Goal: Task Accomplishment & Management: Complete application form

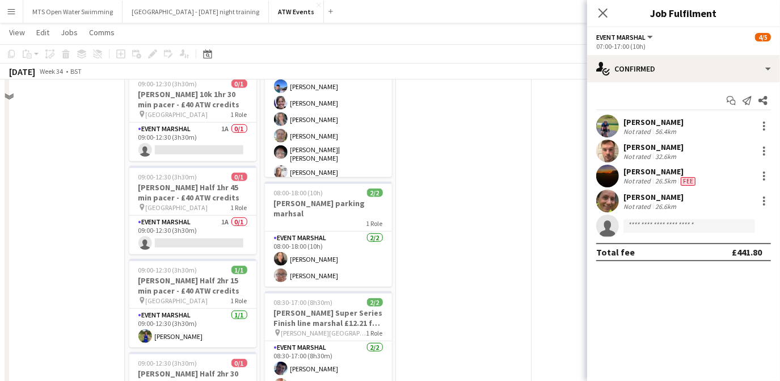
scroll to position [511, 0]
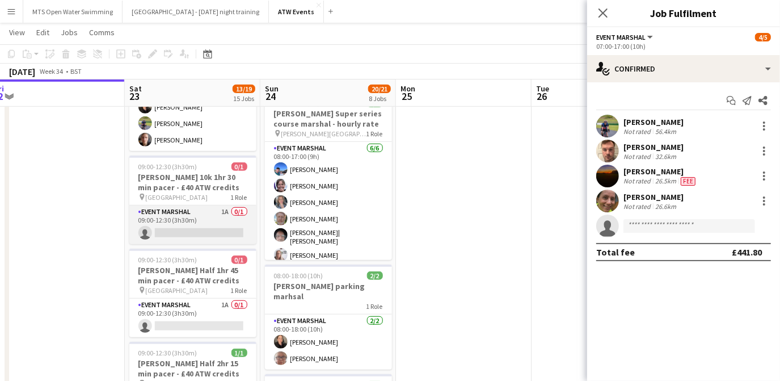
click at [223, 205] on app-card-role "Event Marshal 1A 0/1 09:00-12:30 (3h30m) single-neutral-actions" at bounding box center [192, 224] width 127 height 39
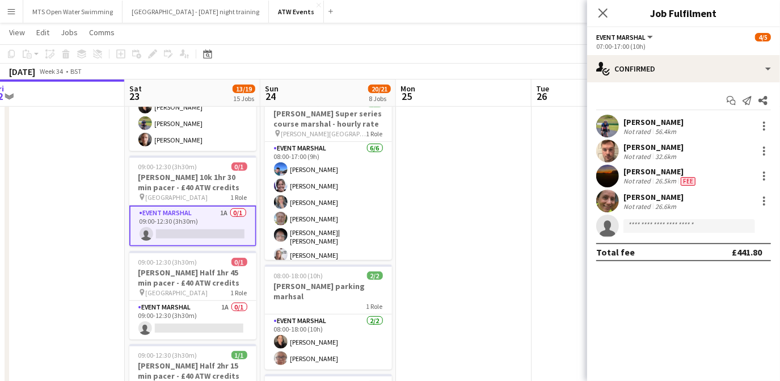
drag, startPoint x: 224, startPoint y: 196, endPoint x: 0, endPoint y: 184, distance: 223.9
click at [0, 184] on app-date-cell at bounding box center [57, 364] width 136 height 1497
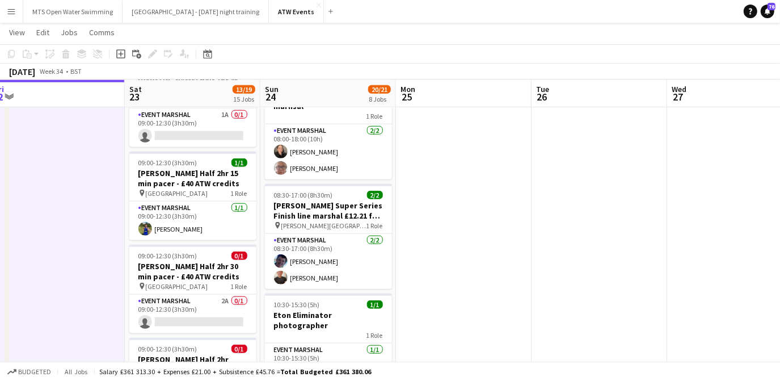
scroll to position [700, 0]
click at [228, 295] on app-card-role "Event Marshal 2A 0/1 09:00-12:30 (3h30m) single-neutral-actions" at bounding box center [192, 314] width 127 height 39
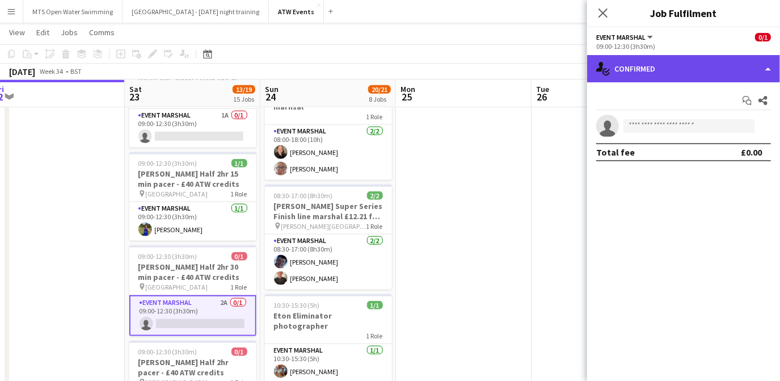
click at [669, 78] on div "single-neutral-actions-check-2 Confirmed" at bounding box center [683, 68] width 193 height 27
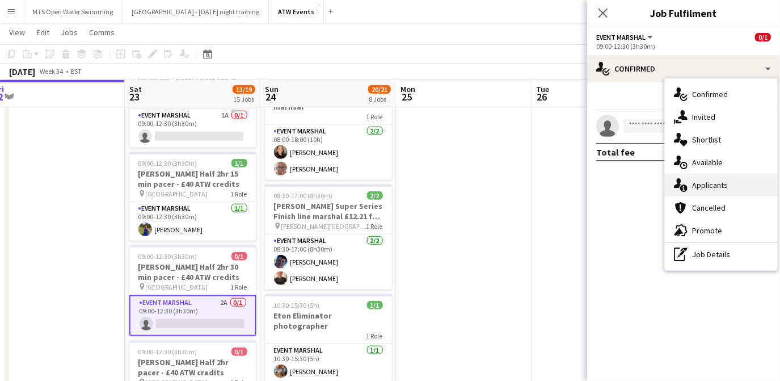
click at [690, 189] on div "single-neutral-actions-information Applicants" at bounding box center [721, 185] width 112 height 23
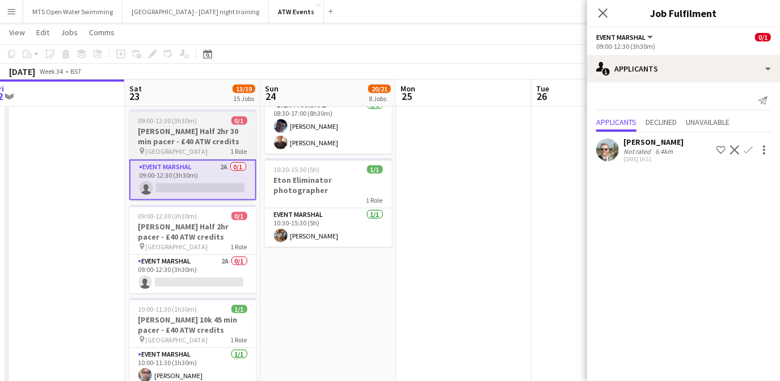
scroll to position [839, 0]
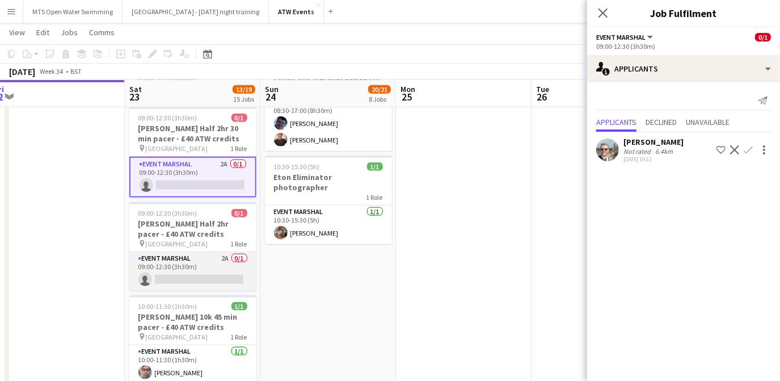
click at [223, 252] on app-card-role "Event Marshal 2A 0/1 09:00-12:30 (3h30m) single-neutral-actions" at bounding box center [192, 271] width 127 height 39
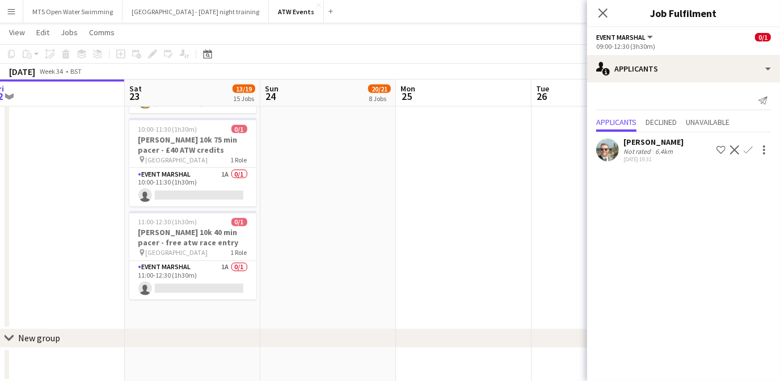
scroll to position [1296, 0]
click at [224, 166] on app-card-role "Event Marshal 1A 0/1 10:00-11:30 (1h30m) single-neutral-actions" at bounding box center [192, 185] width 127 height 39
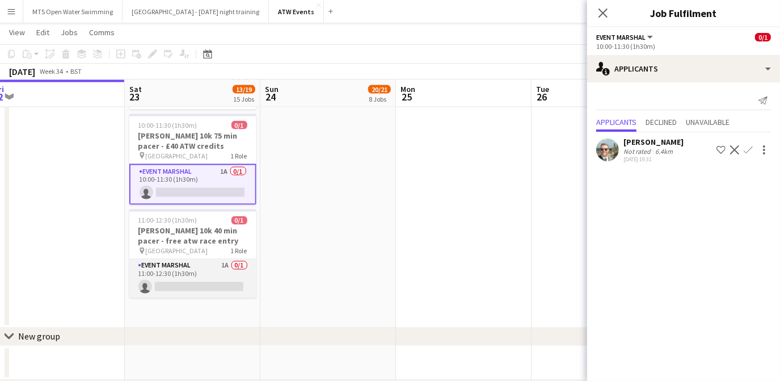
click at [227, 259] on app-card-role "Event Marshal 1A 0/1 11:00-12:30 (1h30m) single-neutral-actions" at bounding box center [192, 278] width 127 height 39
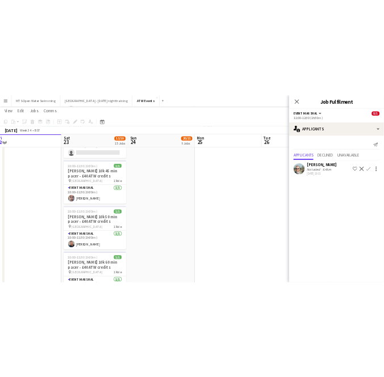
scroll to position [1001, 0]
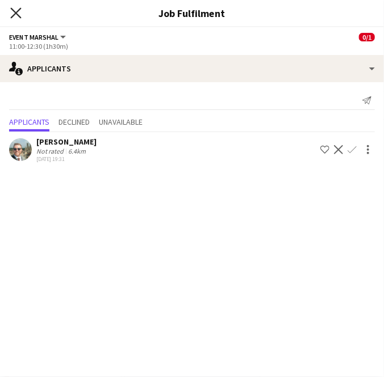
click at [14, 10] on icon "Close pop-in" at bounding box center [15, 12] width 11 height 11
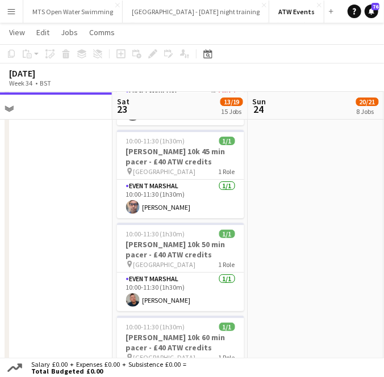
scroll to position [0, 293]
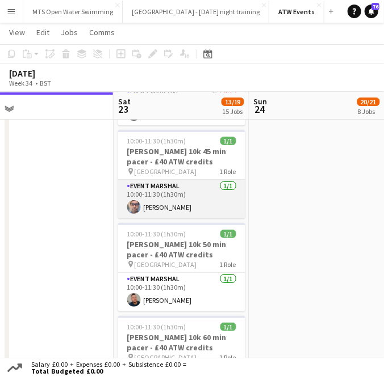
click at [154, 186] on app-card-role "Event Marshal [DATE] 10:00-11:30 (1h30m) [PERSON_NAME]" at bounding box center [181, 199] width 127 height 39
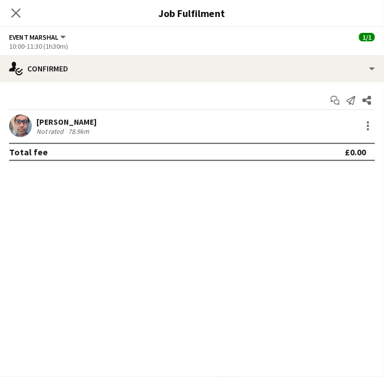
click at [62, 120] on div "[PERSON_NAME]" at bounding box center [66, 122] width 60 height 10
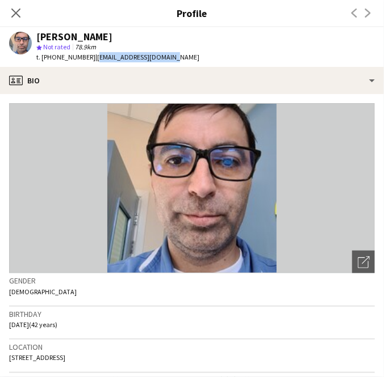
drag, startPoint x: 93, startPoint y: 58, endPoint x: 166, endPoint y: 60, distance: 72.6
click at [166, 60] on span "| [EMAIL_ADDRESS][DOMAIN_NAME]" at bounding box center [147, 57] width 104 height 9
copy span "[EMAIL_ADDRESS][DOMAIN_NAME]"
click at [191, 47] on app-profile-header "[PERSON_NAME] star Not rated 78.9km t. [PHONE_NUMBER] | [EMAIL_ADDRESS][DOMAIN_…" at bounding box center [192, 47] width 384 height 40
click at [16, 13] on icon at bounding box center [15, 12] width 11 height 11
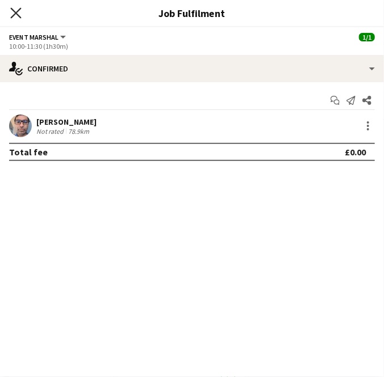
click at [16, 16] on icon "Close pop-in" at bounding box center [15, 12] width 11 height 11
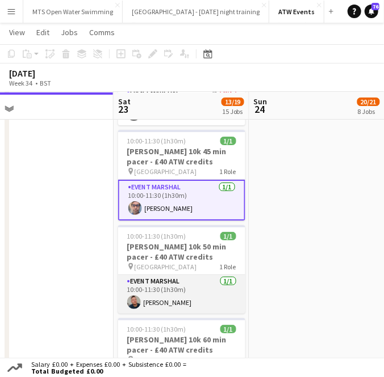
click at [158, 284] on app-card-role "Event Marshal [DATE] 10:00-11:30 (1h30m) [PERSON_NAME]" at bounding box center [181, 294] width 127 height 39
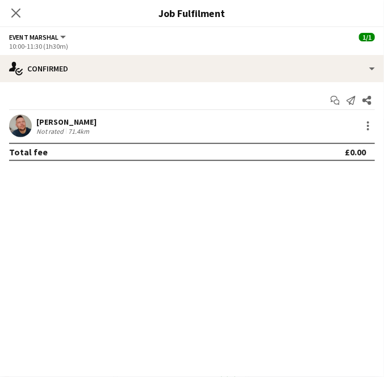
click at [37, 125] on div "[PERSON_NAME]" at bounding box center [66, 122] width 60 height 10
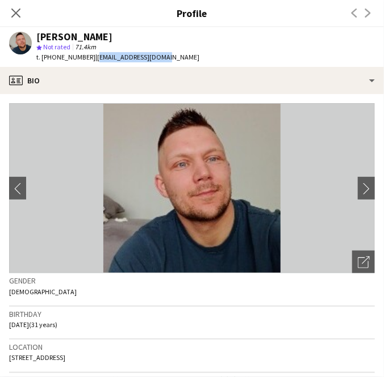
drag, startPoint x: 90, startPoint y: 57, endPoint x: 184, endPoint y: 64, distance: 94.4
click at [184, 64] on app-profile-header "[PERSON_NAME] star Not rated 71.4km t. [PHONE_NUMBER] | [EMAIL_ADDRESS][DOMAIN_…" at bounding box center [192, 47] width 384 height 40
copy span "[EMAIL_ADDRESS][DOMAIN_NAME]"
click at [12, 6] on app-icon "Close pop-in" at bounding box center [16, 13] width 14 height 14
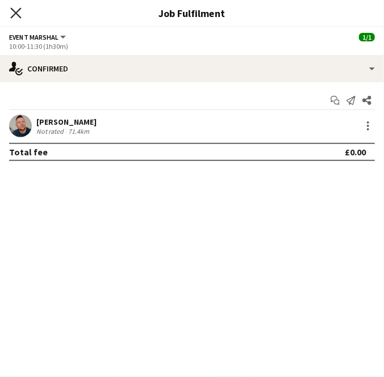
click at [12, 10] on icon at bounding box center [15, 12] width 11 height 11
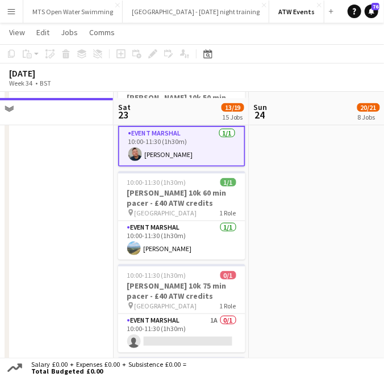
scroll to position [1161, 0]
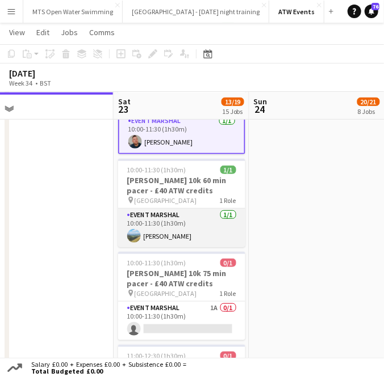
click at [168, 220] on app-card-role "Event Marshal [DATE] 10:00-11:30 (1h30m) [PERSON_NAME]" at bounding box center [181, 228] width 127 height 39
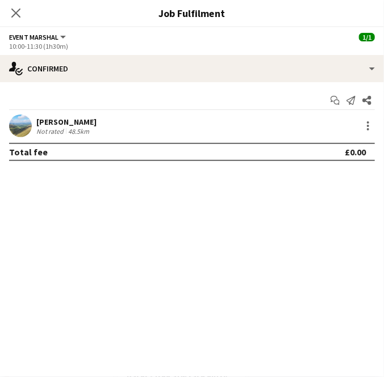
click at [64, 129] on div "Not rated" at bounding box center [51, 131] width 30 height 9
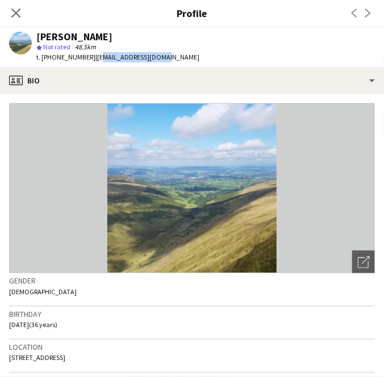
drag, startPoint x: 91, startPoint y: 58, endPoint x: 165, endPoint y: 58, distance: 73.8
click at [165, 58] on div "[PERSON_NAME] star Not rated 48.5km t. [PHONE_NUMBER] | [EMAIL_ADDRESS][DOMAIN_…" at bounding box center [104, 47] width 208 height 40
drag, startPoint x: 165, startPoint y: 58, endPoint x: 154, endPoint y: 38, distance: 23.4
click at [154, 38] on div "[PERSON_NAME]" at bounding box center [117, 37] width 163 height 10
drag, startPoint x: 91, startPoint y: 60, endPoint x: 170, endPoint y: 62, distance: 78.9
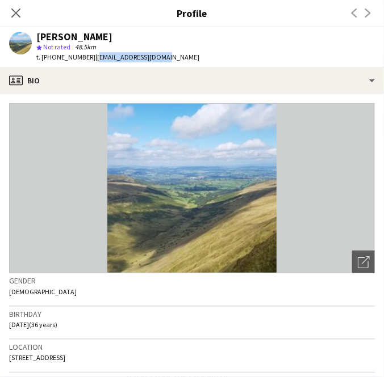
click at [170, 62] on app-profile-header "[PERSON_NAME] star Not rated 48.5km t. [PHONE_NUMBER] | [EMAIL_ADDRESS][DOMAIN_…" at bounding box center [192, 47] width 384 height 40
copy span "[EMAIL_ADDRESS][DOMAIN_NAME]"
click at [16, 10] on icon "Close pop-in" at bounding box center [15, 12] width 11 height 11
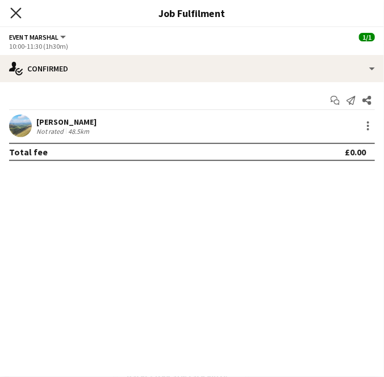
click at [14, 13] on icon "Close pop-in" at bounding box center [15, 12] width 11 height 11
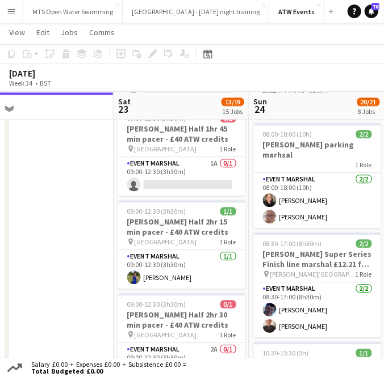
scroll to position [652, 0]
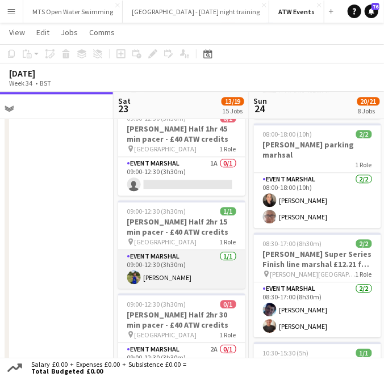
click at [163, 266] on app-card-role "Event Marshal [DATE] 09:00-12:30 (3h30m) [PERSON_NAME]" at bounding box center [181, 269] width 127 height 39
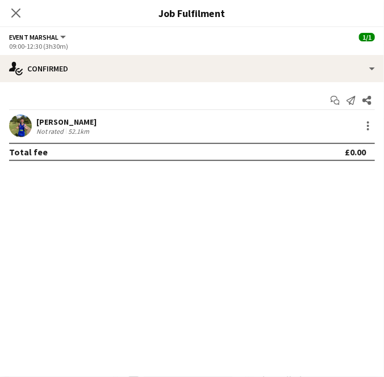
click at [57, 125] on div "[PERSON_NAME]" at bounding box center [66, 122] width 60 height 10
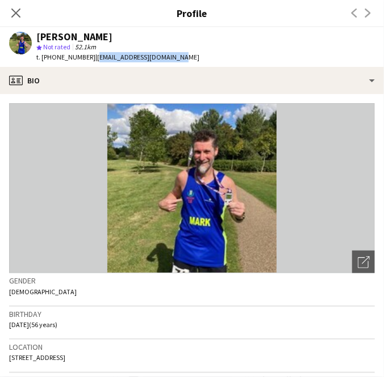
drag, startPoint x: 90, startPoint y: 58, endPoint x: 165, endPoint y: 65, distance: 74.7
click at [165, 65] on div "[PERSON_NAME] star Not rated 52.1km t. [PHONE_NUMBER] | [EMAIL_ADDRESS][DOMAIN_…" at bounding box center [104, 47] width 208 height 40
copy span "[EMAIL_ADDRESS][DOMAIN_NAME]"
click at [18, 13] on icon "Close pop-in" at bounding box center [15, 12] width 11 height 11
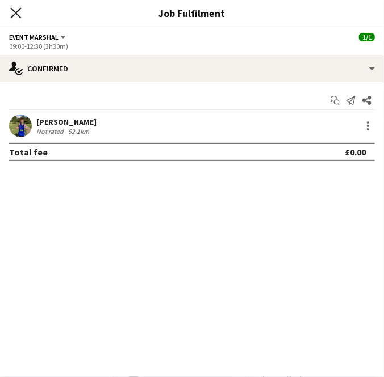
click at [14, 12] on icon at bounding box center [15, 12] width 11 height 11
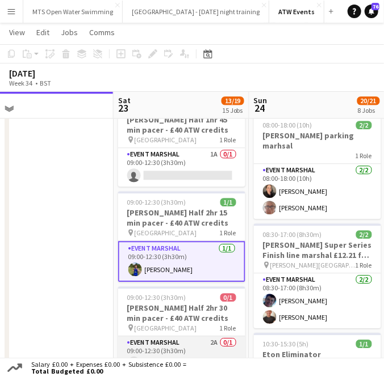
scroll to position [660, 0]
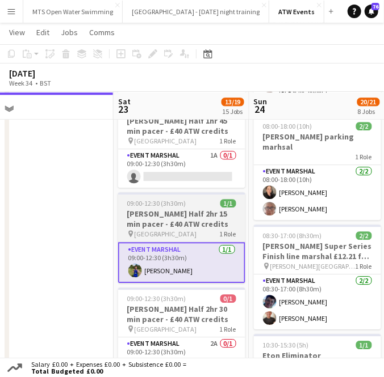
click at [160, 209] on h3 "[PERSON_NAME] Half 2hr 15 min pacer - £40 ATW credits" at bounding box center [181, 219] width 127 height 20
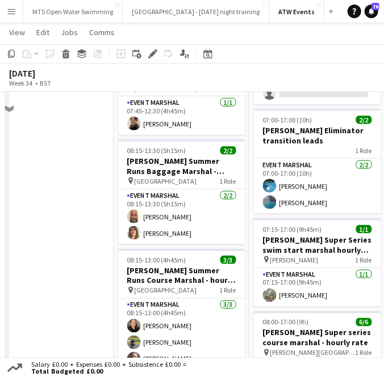
scroll to position [0, 0]
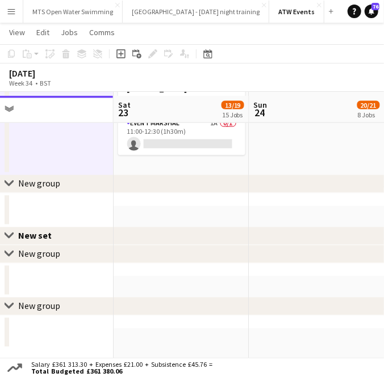
scroll to position [1453, 0]
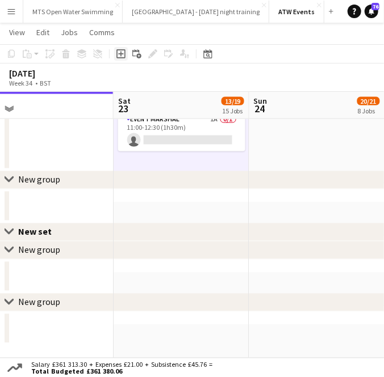
click at [120, 56] on icon at bounding box center [120, 53] width 5 height 5
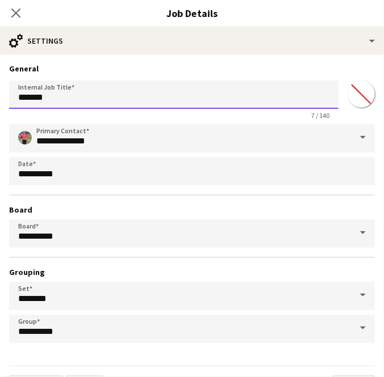
click at [71, 103] on input "*******" at bounding box center [173, 95] width 329 height 28
type input "*"
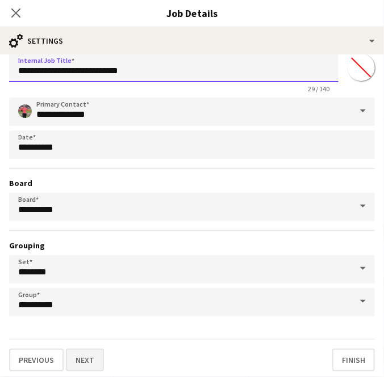
type input "**********"
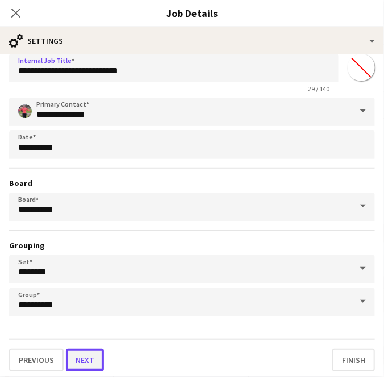
click at [90, 357] on button "Next" at bounding box center [85, 360] width 38 height 23
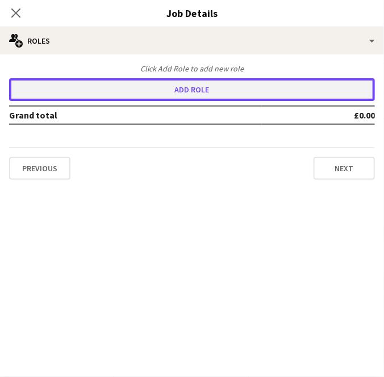
click at [124, 92] on button "Add role" at bounding box center [191, 89] width 365 height 23
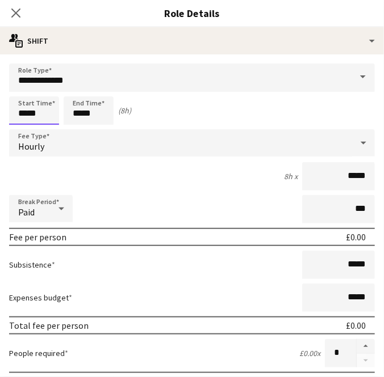
click at [39, 115] on input "*****" at bounding box center [34, 110] width 50 height 28
type input "*****"
click at [104, 113] on input "*****" at bounding box center [89, 110] width 50 height 28
type input "*****"
click at [360, 171] on input "*****" at bounding box center [338, 176] width 73 height 28
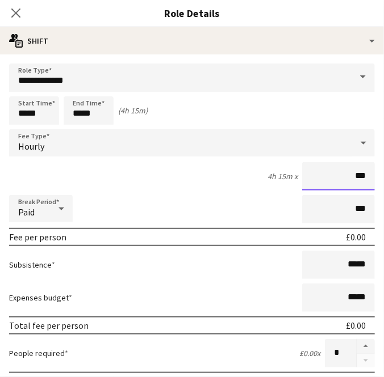
type input "**"
click at [346, 176] on input "*****" at bounding box center [338, 176] width 73 height 28
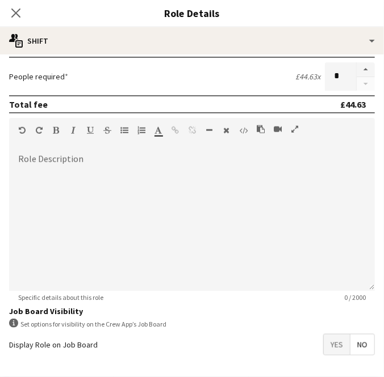
scroll to position [316, 0]
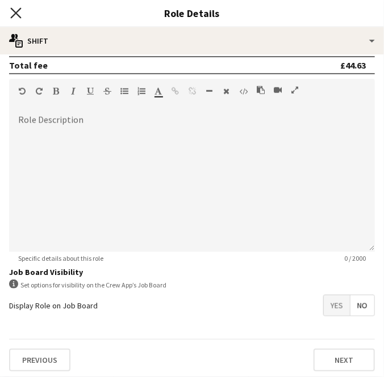
type input "******"
click at [14, 13] on icon "Close pop-in" at bounding box center [15, 12] width 11 height 11
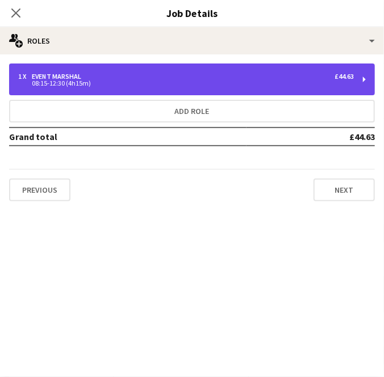
click at [54, 77] on div "Event Marshal" at bounding box center [59, 77] width 54 height 8
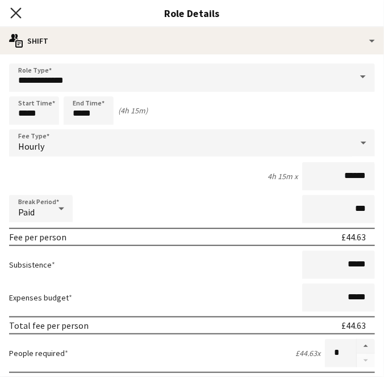
click at [16, 16] on icon "Close pop-in" at bounding box center [15, 12] width 11 height 11
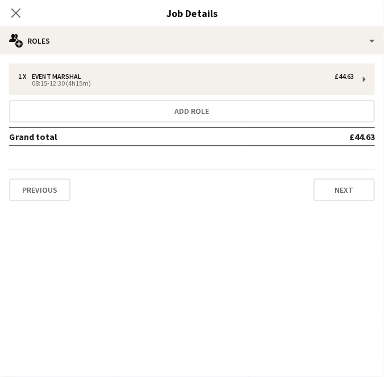
click at [16, 16] on icon "Close pop-in" at bounding box center [15, 13] width 9 height 9
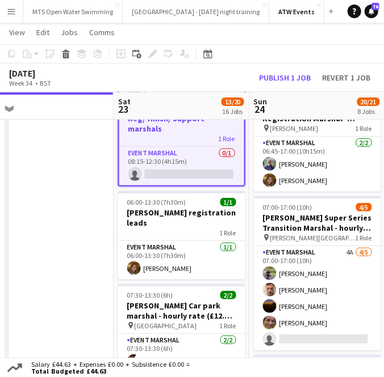
scroll to position [0, 0]
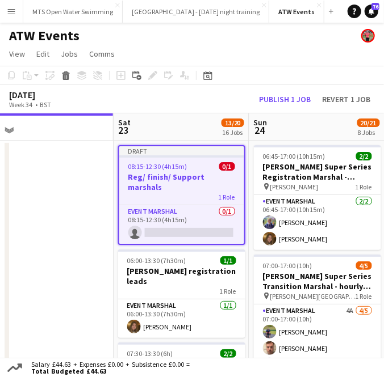
click at [154, 192] on div "1 Role" at bounding box center [181, 196] width 125 height 9
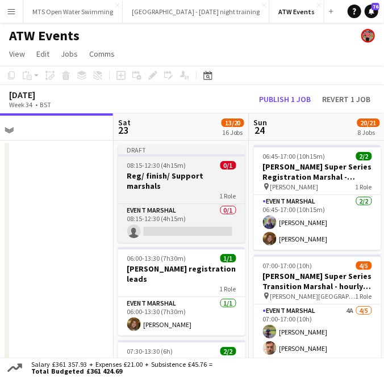
click at [154, 191] on div "1 Role" at bounding box center [181, 195] width 127 height 9
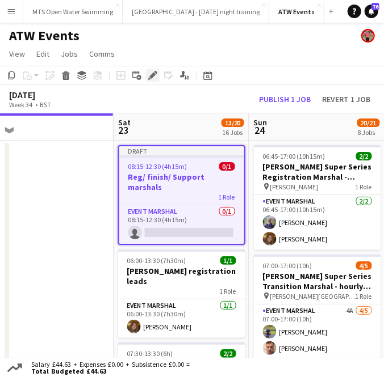
click at [150, 72] on icon "Edit" at bounding box center [152, 75] width 9 height 9
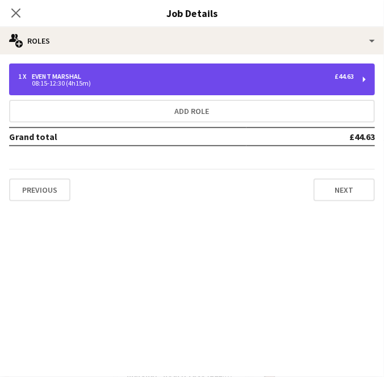
click at [150, 75] on div "1 x Event Marshal £44.63" at bounding box center [185, 77] width 335 height 8
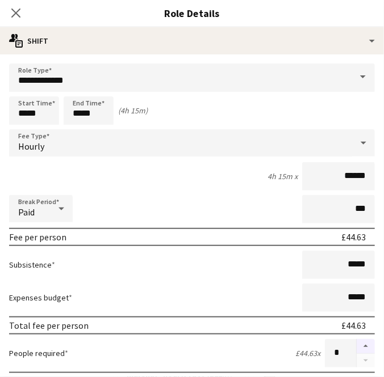
click at [356, 346] on button "button" at bounding box center [365, 346] width 18 height 15
type input "*"
click at [15, 14] on icon at bounding box center [15, 12] width 11 height 11
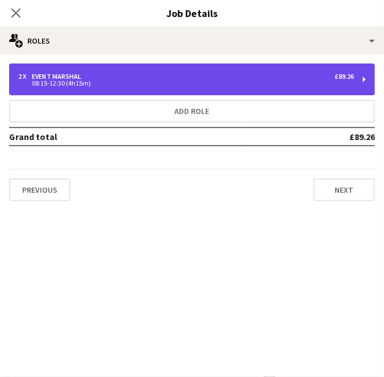
click at [50, 86] on div "08:15-12:30 (4h15m)" at bounding box center [185, 84] width 335 height 6
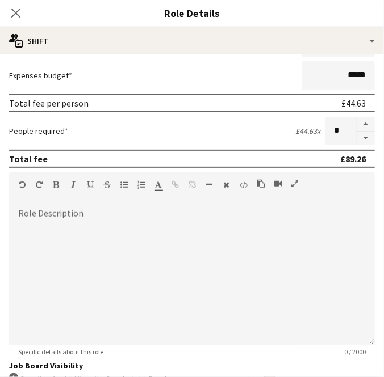
scroll to position [316, 0]
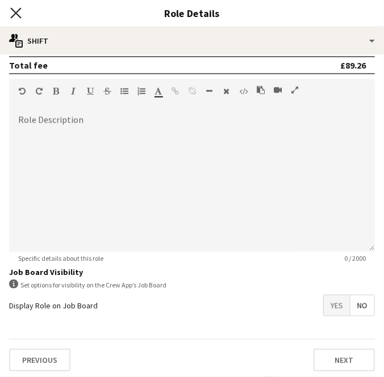
click at [18, 11] on icon at bounding box center [15, 12] width 11 height 11
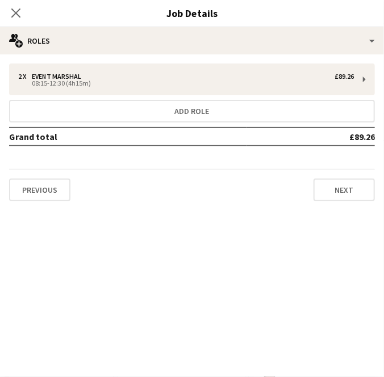
click at [18, 11] on icon at bounding box center [15, 13] width 9 height 9
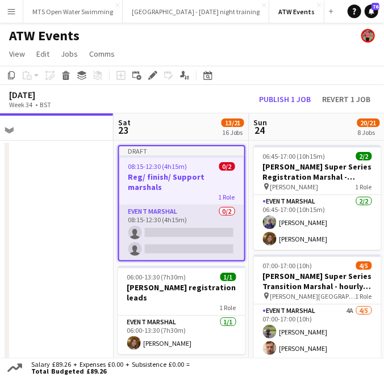
click at [163, 225] on app-card-role "Event Marshal 0/2 08:15-12:30 (4h15m) single-neutral-actions single-neutral-act…" at bounding box center [181, 232] width 125 height 55
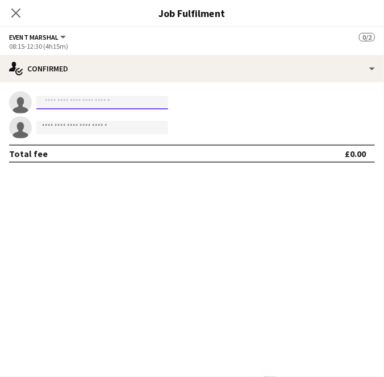
click at [87, 106] on input at bounding box center [102, 103] width 132 height 14
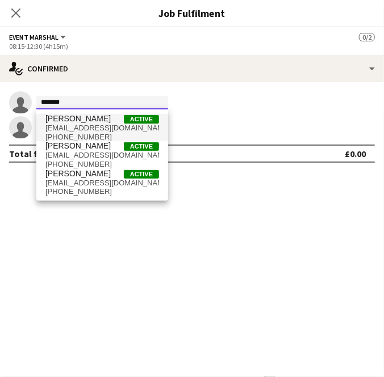
type input "*******"
click at [73, 124] on span "[EMAIL_ADDRESS][DOMAIN_NAME]" at bounding box center [101, 128] width 113 height 9
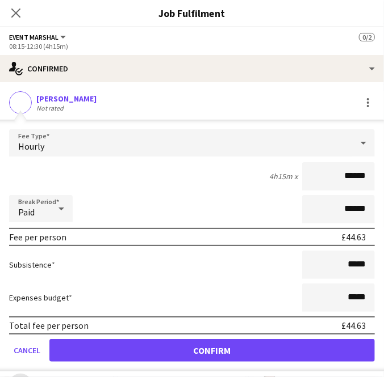
click at [57, 110] on div "Not rated" at bounding box center [51, 108] width 30 height 9
click at [50, 98] on div "[PERSON_NAME]" at bounding box center [66, 99] width 60 height 10
click at [50, 104] on div "Not rated" at bounding box center [51, 108] width 30 height 9
click at [12, 102] on app-user-avatar at bounding box center [20, 102] width 23 height 23
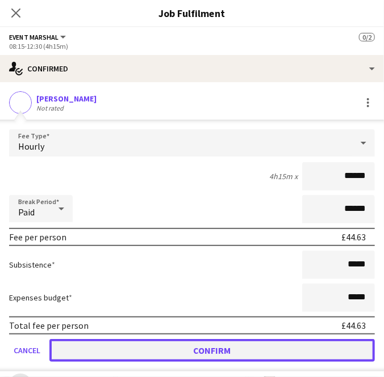
click at [157, 351] on button "Confirm" at bounding box center [211, 350] width 325 height 23
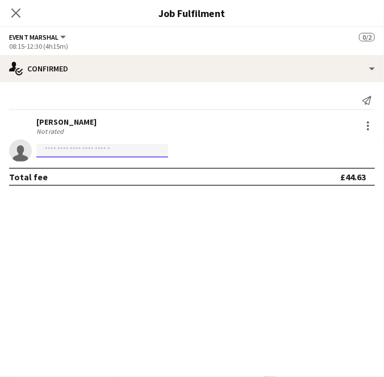
click at [60, 148] on input at bounding box center [102, 151] width 132 height 14
click at [58, 150] on input "*****" at bounding box center [102, 151] width 132 height 14
type input "*"
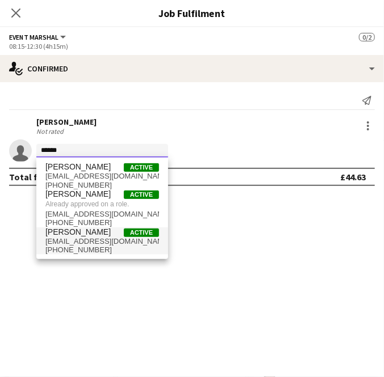
type input "******"
click at [78, 235] on span "[PERSON_NAME]" at bounding box center [77, 233] width 65 height 10
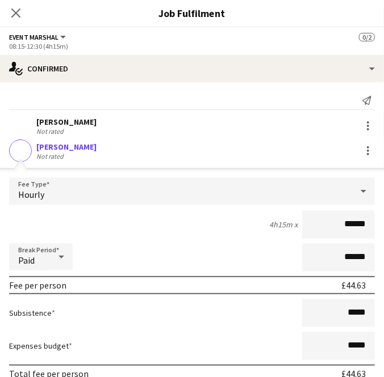
click at [35, 151] on div "[PERSON_NAME] Not rated" at bounding box center [192, 151] width 384 height 23
click at [372, 223] on form "Fee Type Hourly 4h15m x ****** Break Period Paid ****** Fee per person £44.63 S…" at bounding box center [192, 299] width 384 height 242
click at [363, 222] on input "******" at bounding box center [338, 224] width 73 height 28
type input "**"
type input "*****"
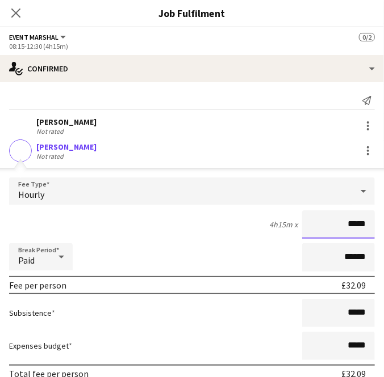
scroll to position [73, 0]
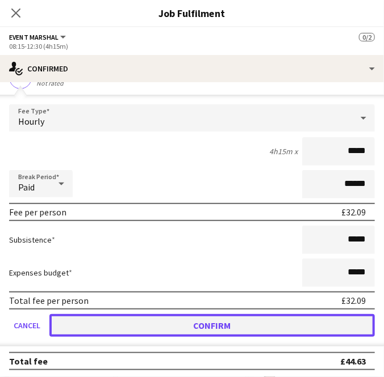
click at [251, 322] on button "Confirm" at bounding box center [211, 325] width 325 height 23
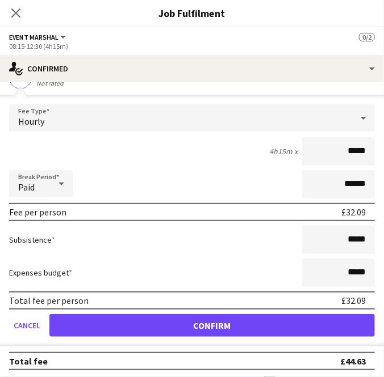
scroll to position [0, 0]
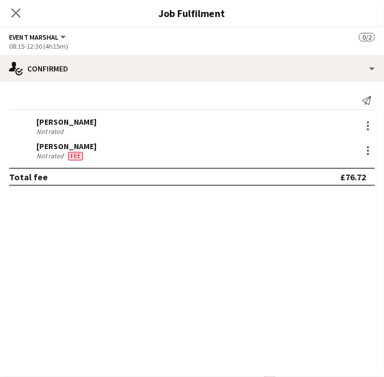
click at [62, 128] on div "Not rated" at bounding box center [51, 131] width 30 height 9
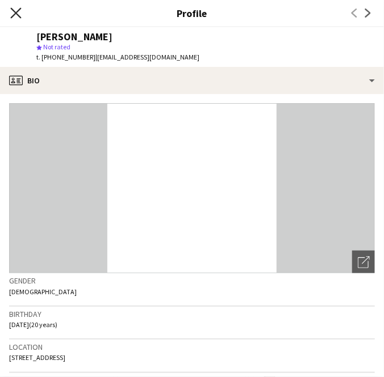
click at [12, 9] on icon at bounding box center [15, 12] width 11 height 11
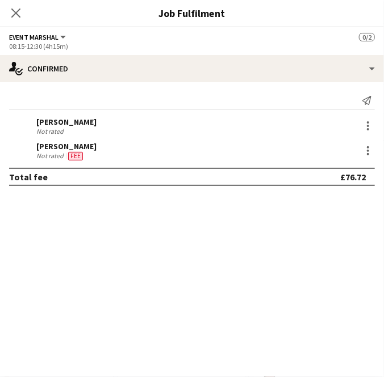
click at [62, 148] on div "[PERSON_NAME]" at bounding box center [66, 146] width 60 height 10
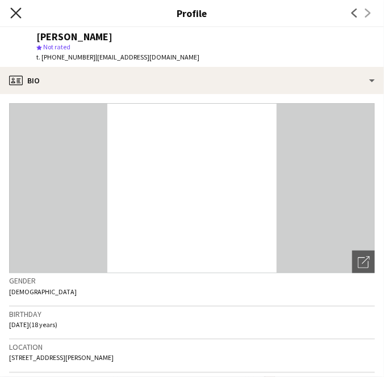
click at [16, 10] on icon "Close pop-in" at bounding box center [15, 12] width 11 height 11
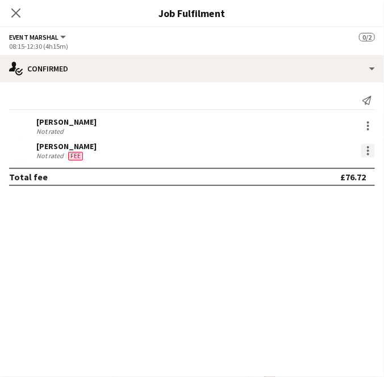
click at [365, 151] on div at bounding box center [368, 151] width 14 height 14
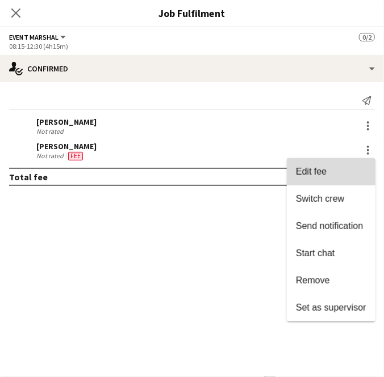
click at [316, 163] on button "Edit fee" at bounding box center [331, 171] width 89 height 27
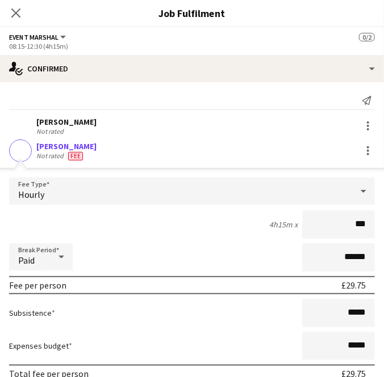
type input "**"
type input "******"
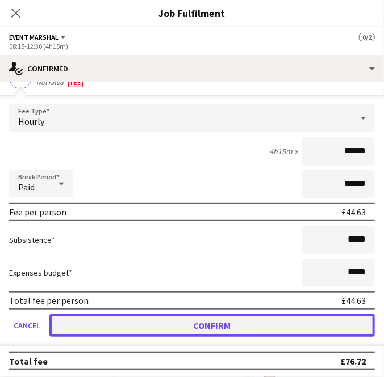
click at [250, 325] on button "Confirm" at bounding box center [211, 325] width 325 height 23
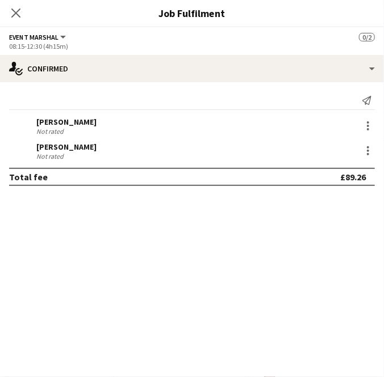
scroll to position [0, 0]
click at [20, 14] on icon "Close pop-in" at bounding box center [15, 12] width 11 height 11
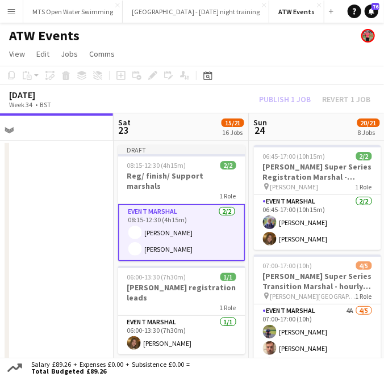
click at [279, 97] on div "Publish 1 job Revert 1 job" at bounding box center [314, 99] width 138 height 12
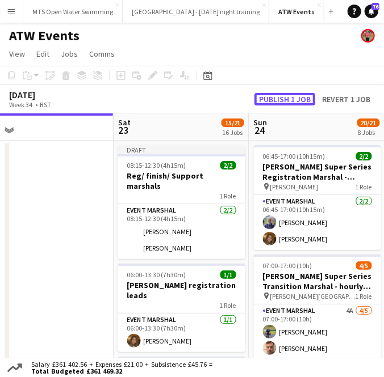
click at [279, 97] on button "Publish 1 job" at bounding box center [284, 99] width 61 height 12
